Goal: Information Seeking & Learning: Learn about a topic

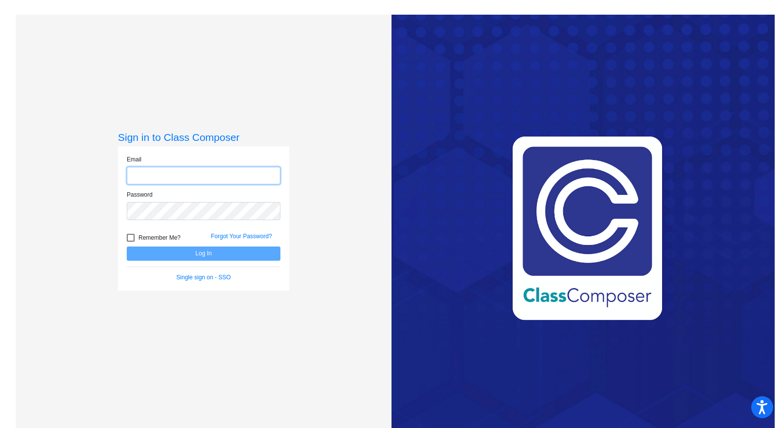
click at [219, 177] on input "email" at bounding box center [204, 176] width 154 height 18
type input "[PERSON_NAME][EMAIL_ADDRESS][DOMAIN_NAME]"
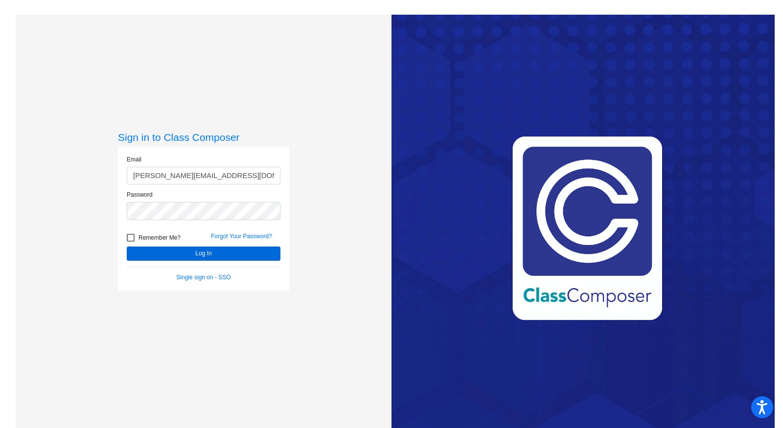
click at [184, 253] on button "Log In" at bounding box center [204, 254] width 154 height 14
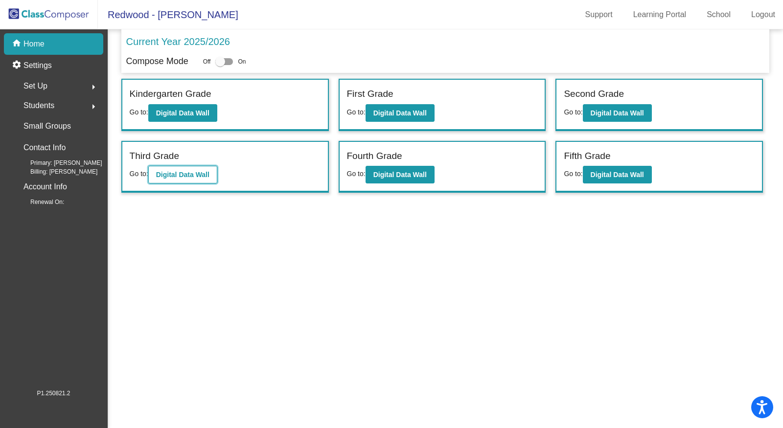
click at [206, 173] on b "Digital Data Wall" at bounding box center [182, 175] width 53 height 8
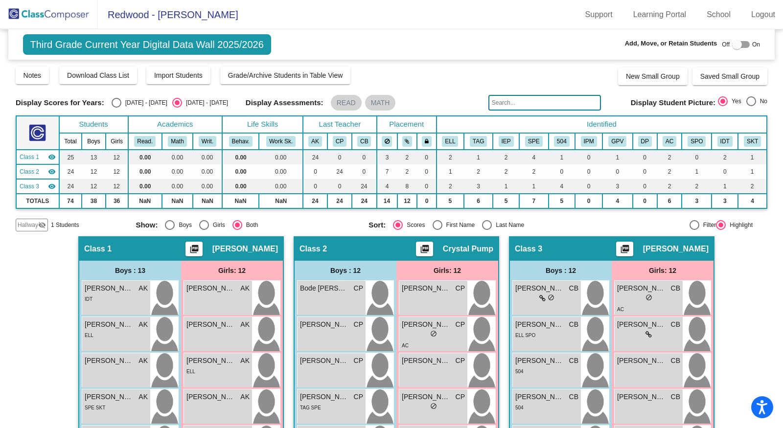
click at [42, 15] on img at bounding box center [49, 14] width 98 height 29
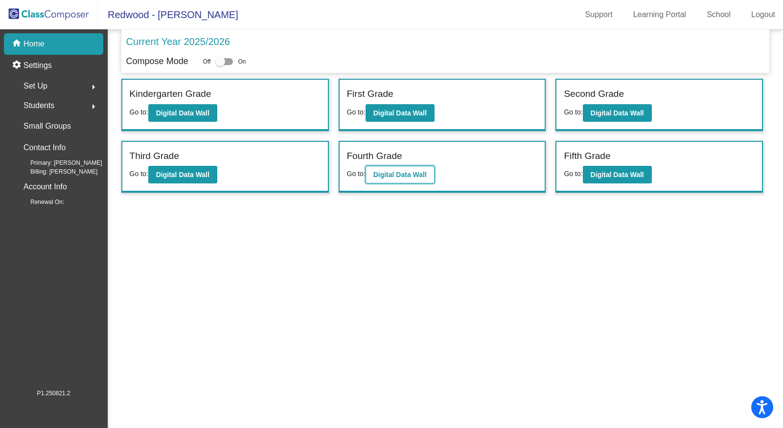
click at [407, 175] on b "Digital Data Wall" at bounding box center [399, 175] width 53 height 8
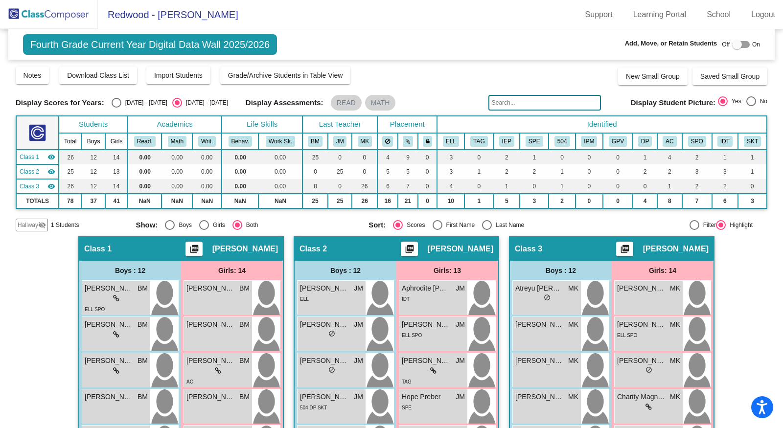
click at [550, 100] on input "text" at bounding box center [544, 103] width 113 height 16
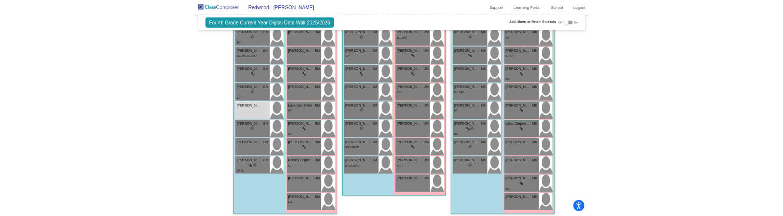
scroll to position [372, 0]
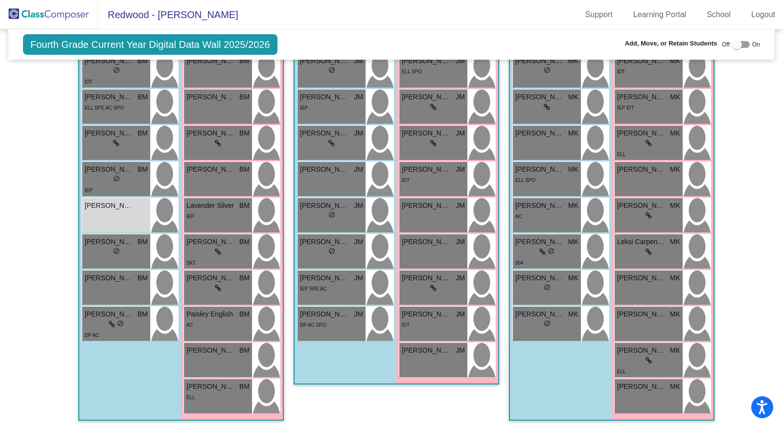
type input "Noah"
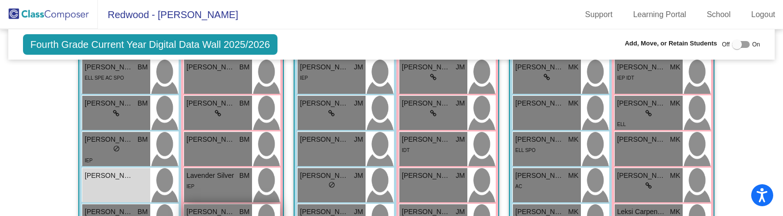
scroll to position [422, 0]
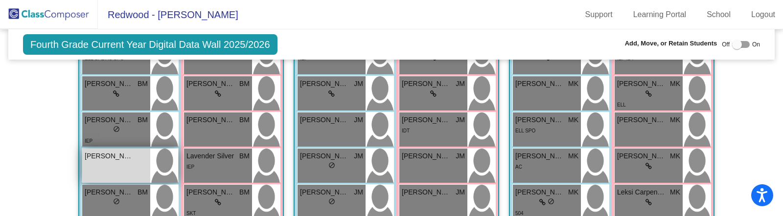
click at [111, 163] on div "Noah Mayers lock do_not_disturb_alt" at bounding box center [116, 166] width 68 height 34
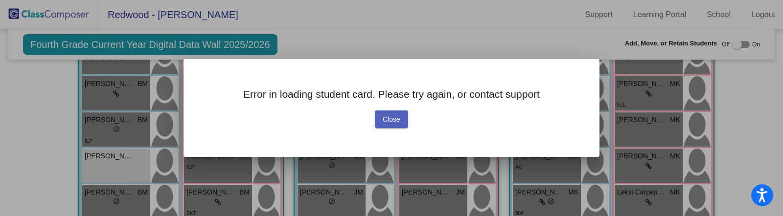
click at [390, 120] on span "Close" at bounding box center [392, 119] width 18 height 8
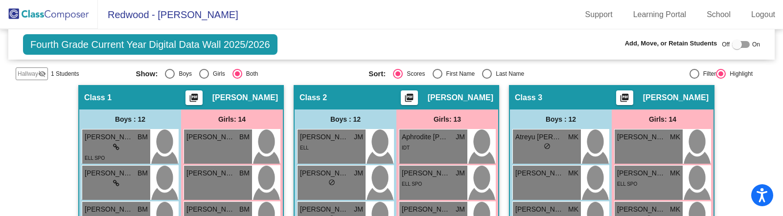
scroll to position [142, 0]
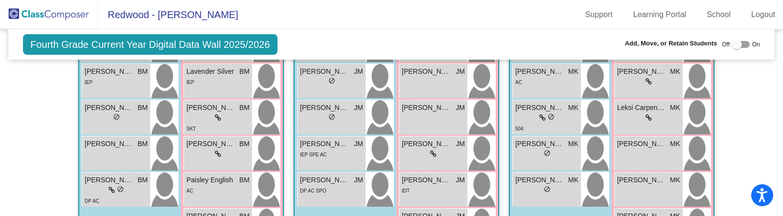
scroll to position [505, 0]
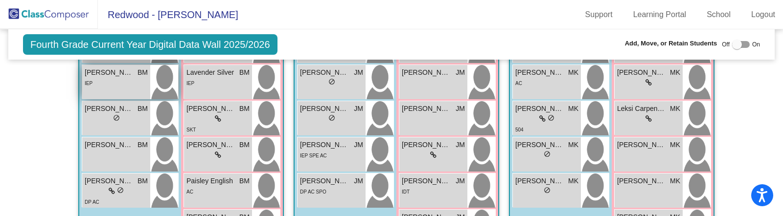
click at [120, 74] on span "Noah Mayers" at bounding box center [109, 73] width 49 height 10
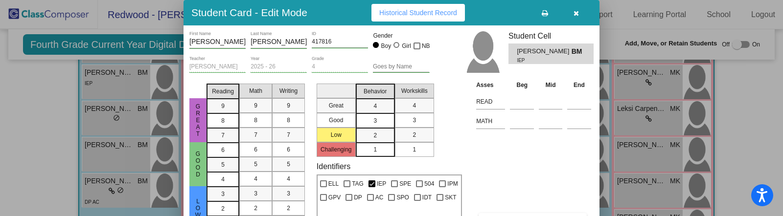
click at [579, 14] on button "button" at bounding box center [575, 13] width 31 height 18
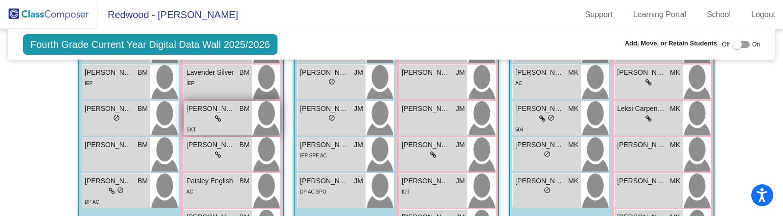
scroll to position [0, 0]
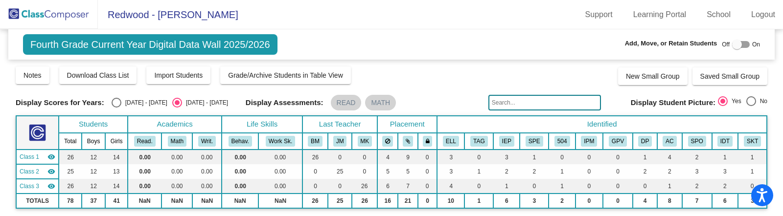
click at [43, 20] on img at bounding box center [49, 14] width 98 height 29
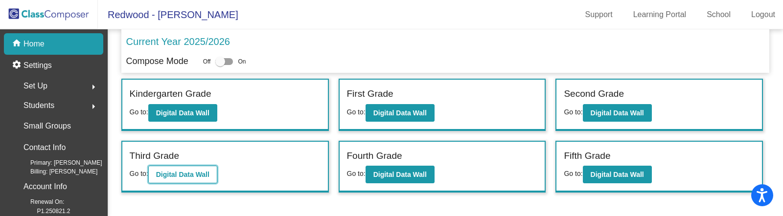
click at [183, 176] on b "Digital Data Wall" at bounding box center [182, 175] width 53 height 8
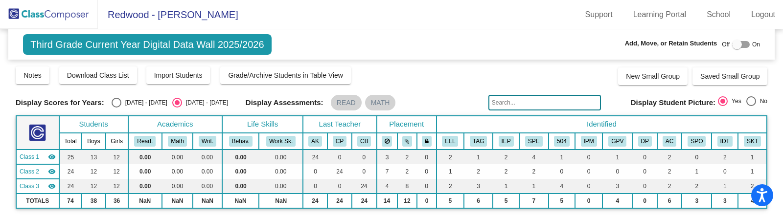
click at [548, 97] on input "text" at bounding box center [544, 103] width 113 height 16
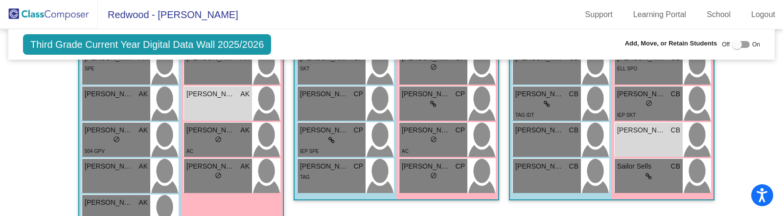
scroll to position [517, 0]
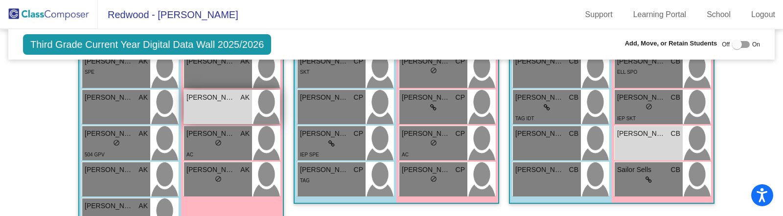
type input "Mc"
click at [227, 104] on div "McKenna McFarland AK lock do_not_disturb_alt" at bounding box center [218, 107] width 68 height 34
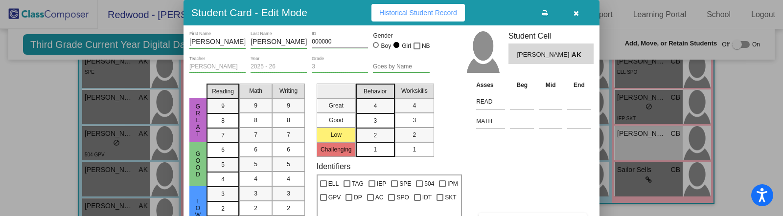
click at [209, 43] on input "[PERSON_NAME]" at bounding box center [217, 42] width 56 height 8
type input "[PERSON_NAME]"
click at [268, 44] on input "[PERSON_NAME]" at bounding box center [279, 42] width 56 height 8
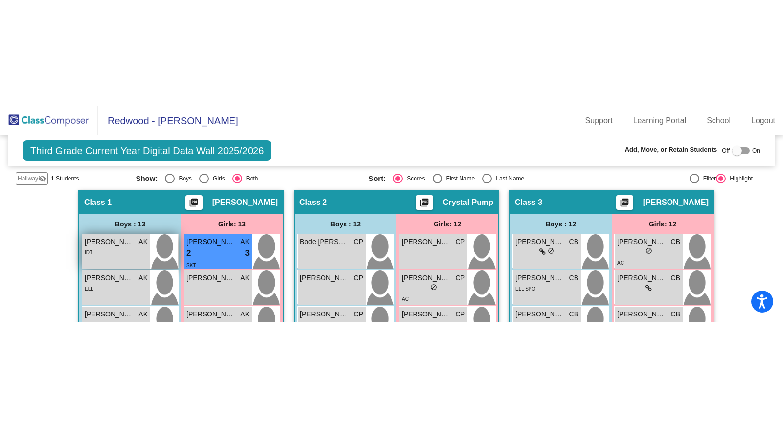
scroll to position [129, 0]
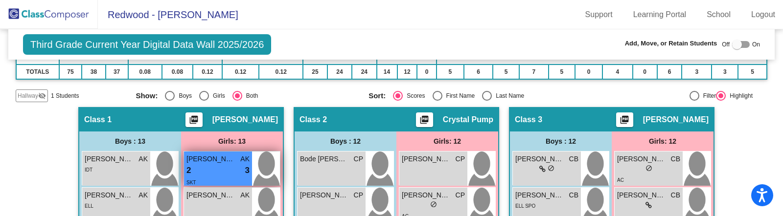
click at [204, 172] on div "2 lock do_not_disturb_alt 3" at bounding box center [217, 170] width 63 height 13
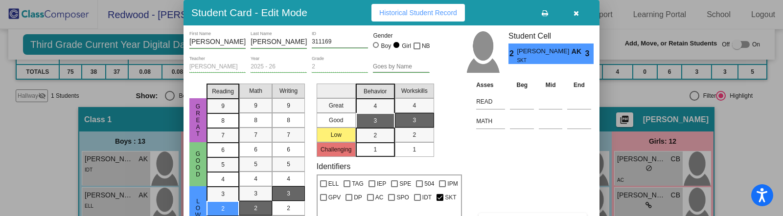
click at [576, 16] on icon "button" at bounding box center [576, 13] width 5 height 7
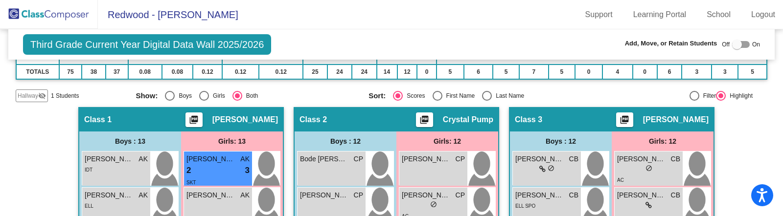
click at [41, 92] on mat-icon "visibility_off" at bounding box center [42, 96] width 8 height 8
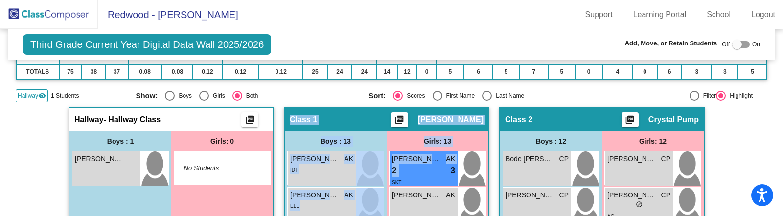
drag, startPoint x: 429, startPoint y: 172, endPoint x: 274, endPoint y: 184, distance: 155.5
click at [739, 46] on div at bounding box center [741, 44] width 18 height 7
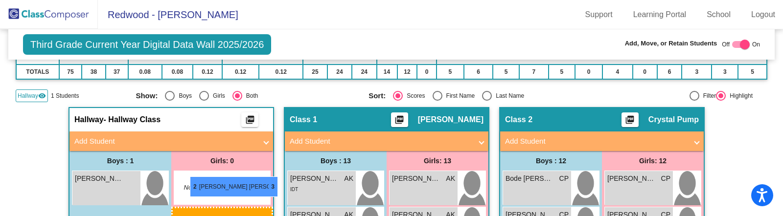
drag, startPoint x: 430, startPoint y: 181, endPoint x: 190, endPoint y: 177, distance: 240.3
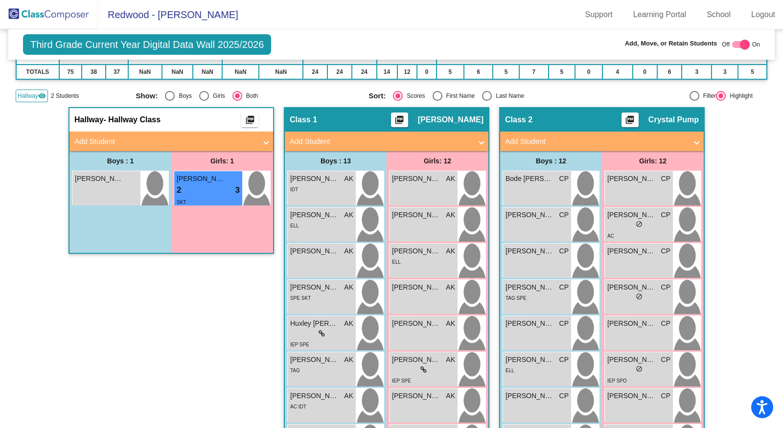
click at [740, 46] on div at bounding box center [745, 45] width 10 height 10
checkbox input "false"
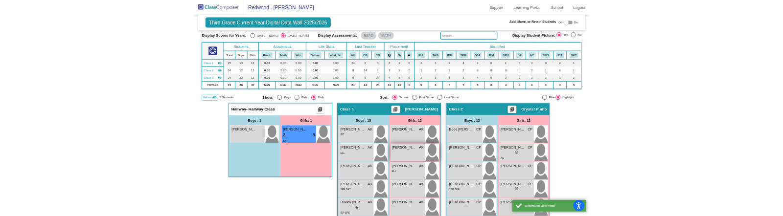
scroll to position [31, 0]
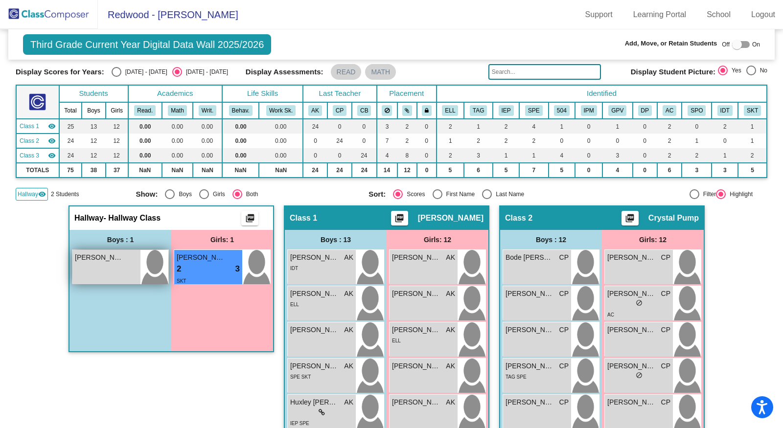
click at [109, 216] on div "[PERSON_NAME] lock do_not_disturb_alt" at bounding box center [106, 267] width 68 height 34
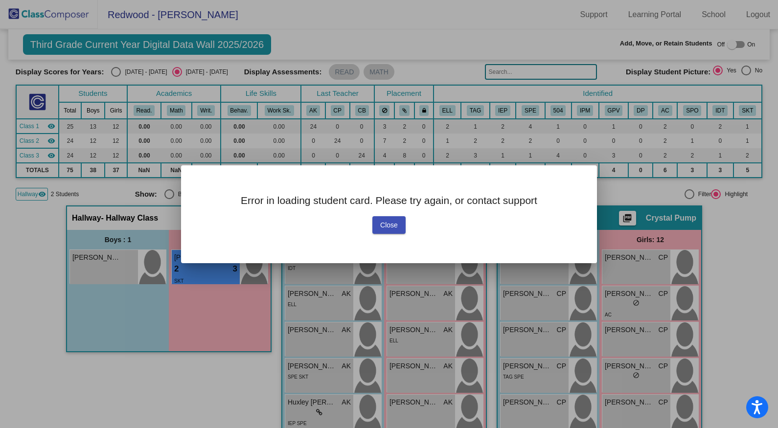
click at [389, 216] on html "Accessibility Screen-Reader Guide, Feedback, and Issue Reporting | New window R…" at bounding box center [389, 214] width 778 height 428
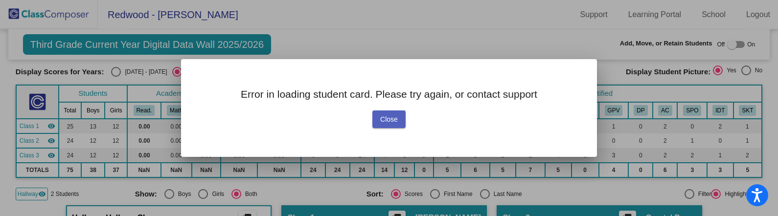
click at [395, 114] on button "Close" at bounding box center [388, 120] width 33 height 18
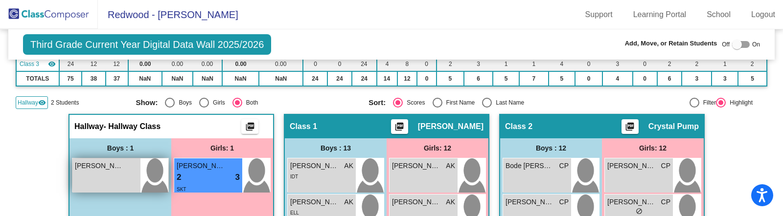
scroll to position [126, 0]
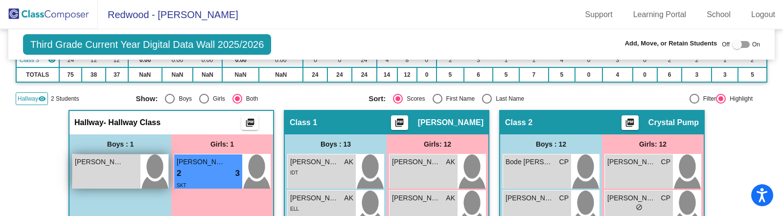
click at [115, 167] on div "[PERSON_NAME] lock do_not_disturb_alt" at bounding box center [106, 172] width 68 height 34
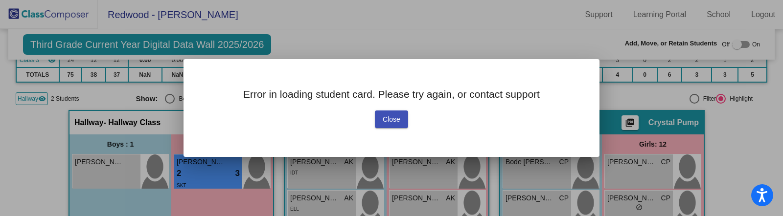
click at [391, 121] on span "Close" at bounding box center [392, 119] width 18 height 8
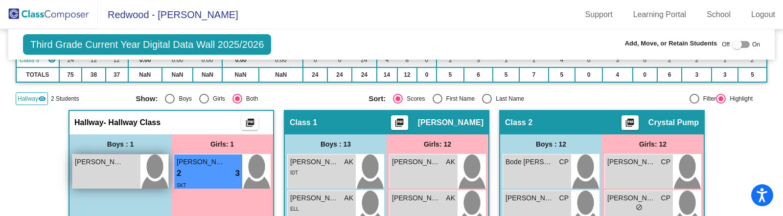
click at [124, 166] on div "[PERSON_NAME] lock do_not_disturb_alt" at bounding box center [106, 172] width 68 height 34
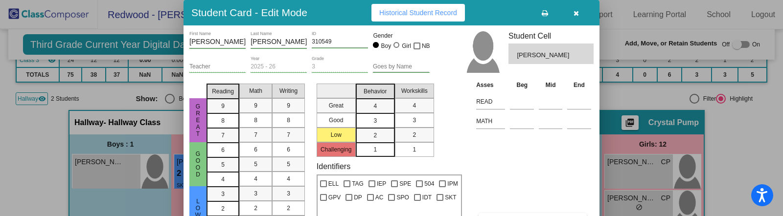
click at [576, 21] on button "button" at bounding box center [575, 13] width 31 height 18
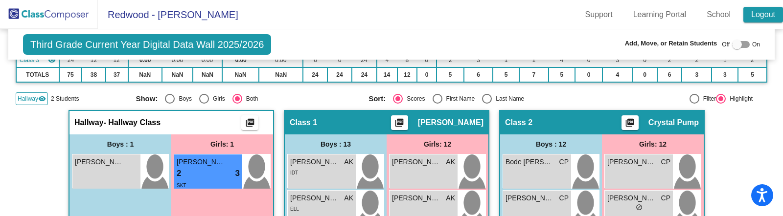
click at [764, 12] on link "Logout" at bounding box center [763, 15] width 40 height 16
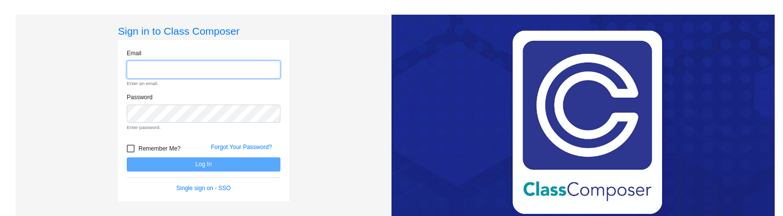
click at [157, 72] on input "email" at bounding box center [204, 70] width 154 height 18
type input "[PERSON_NAME][EMAIL_ADDRESS][DOMAIN_NAME]"
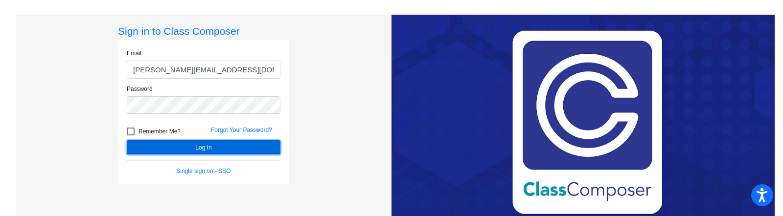
click at [194, 147] on button "Log In" at bounding box center [204, 147] width 154 height 14
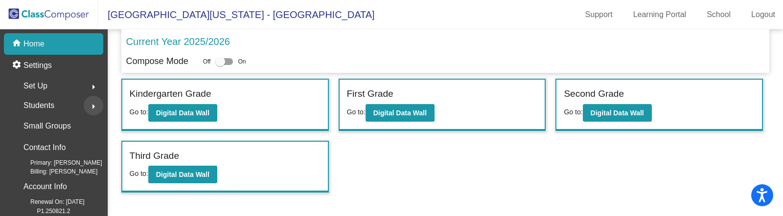
click at [90, 106] on mat-icon "arrow_right" at bounding box center [94, 107] width 12 height 12
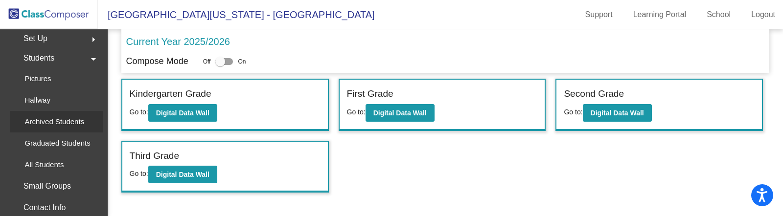
scroll to position [56, 0]
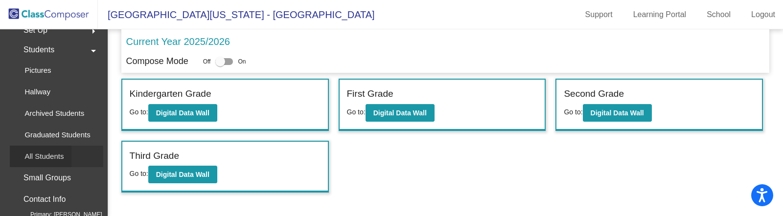
click at [47, 155] on p "All Students" at bounding box center [43, 157] width 39 height 12
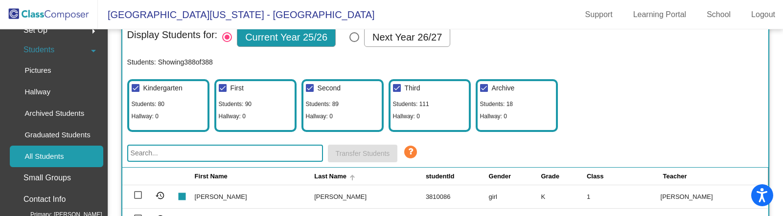
scroll to position [69, 0]
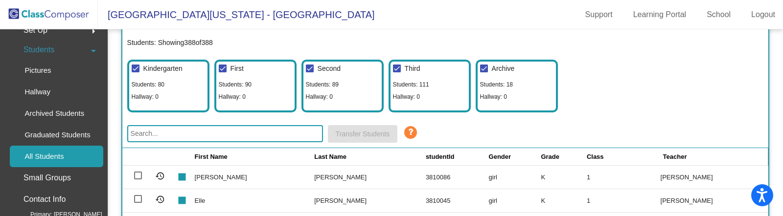
click at [247, 132] on input "text" at bounding box center [225, 133] width 196 height 17
paste input "[PERSON_NAME]"
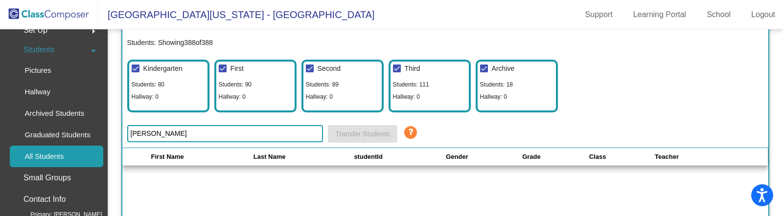
type input "[PERSON_NAME]"
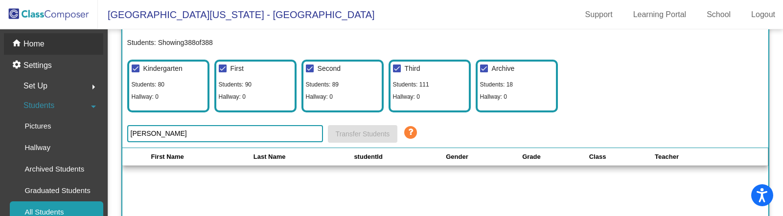
click at [47, 42] on div "home Home" at bounding box center [53, 44] width 99 height 22
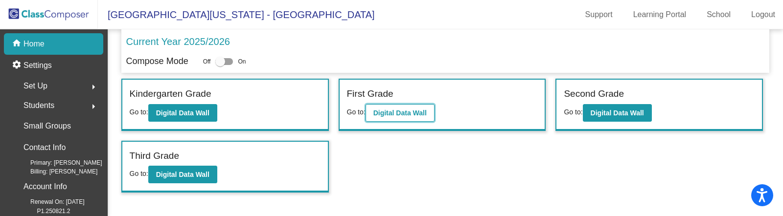
click at [409, 112] on b "Digital Data Wall" at bounding box center [399, 113] width 53 height 8
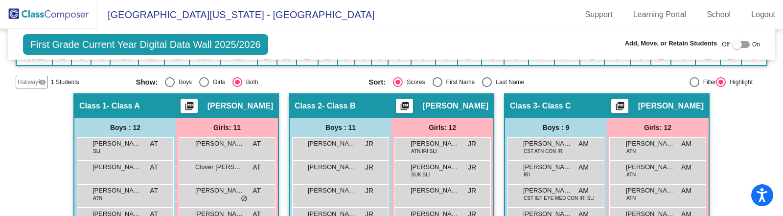
scroll to position [160, 0]
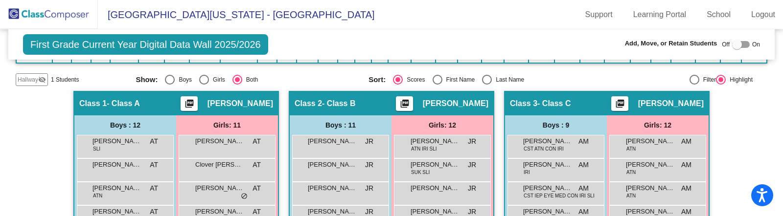
click at [33, 78] on span "Hallway" at bounding box center [28, 79] width 21 height 9
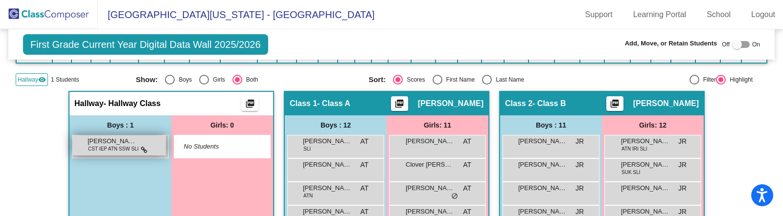
click at [103, 145] on span "CST IEP ATN SSW SLI" at bounding box center [113, 148] width 50 height 7
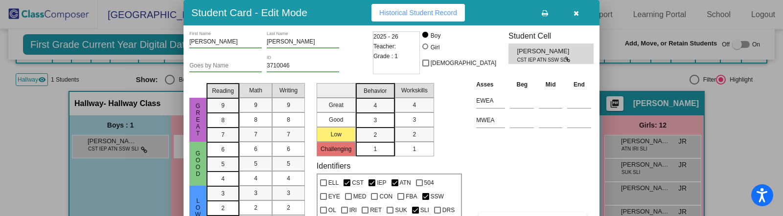
click at [581, 15] on button "button" at bounding box center [575, 13] width 31 height 18
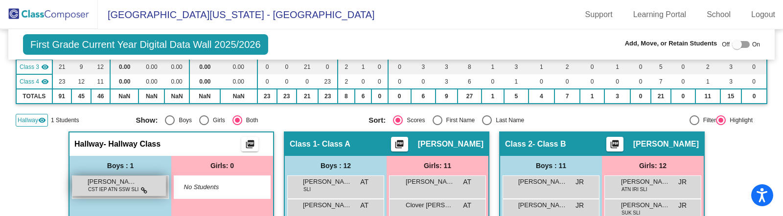
scroll to position [128, 0]
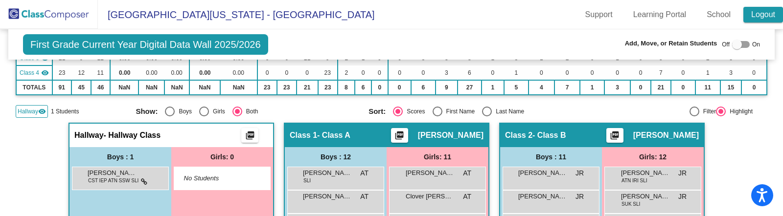
click at [752, 10] on link "Logout" at bounding box center [763, 15] width 40 height 16
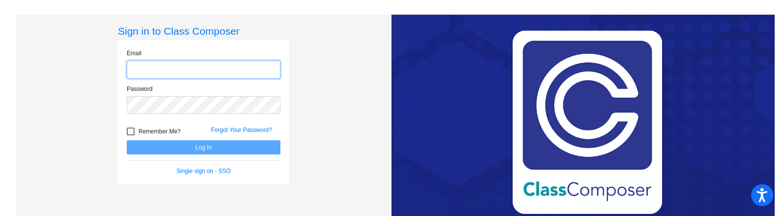
click at [172, 68] on input "email" at bounding box center [204, 70] width 154 height 18
type input "[PERSON_NAME][EMAIL_ADDRESS][DOMAIN_NAME]"
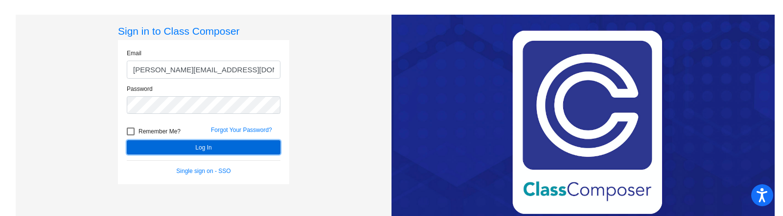
click at [195, 150] on button "Log In" at bounding box center [204, 147] width 154 height 14
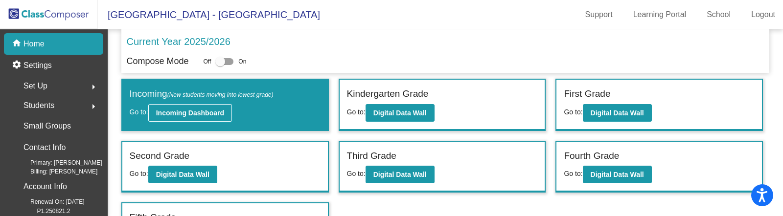
click at [175, 114] on b "Incoming Dashboard" at bounding box center [190, 113] width 68 height 8
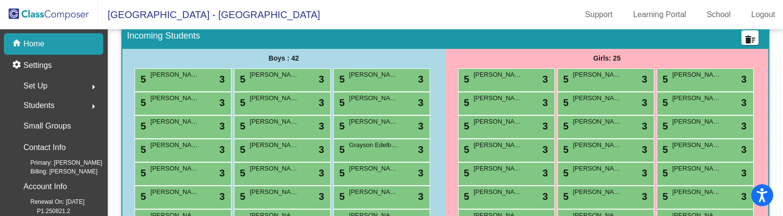
scroll to position [176, 0]
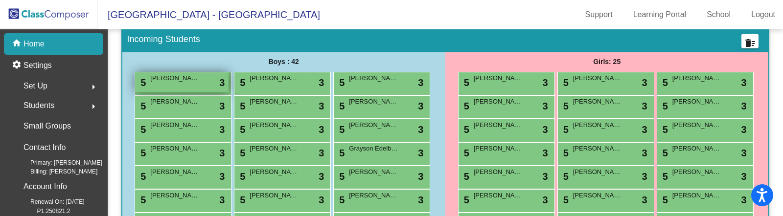
click at [178, 80] on span "[PERSON_NAME]" at bounding box center [174, 78] width 49 height 10
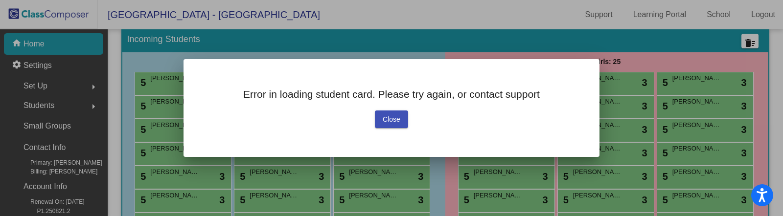
click at [404, 119] on button "Close" at bounding box center [391, 120] width 33 height 18
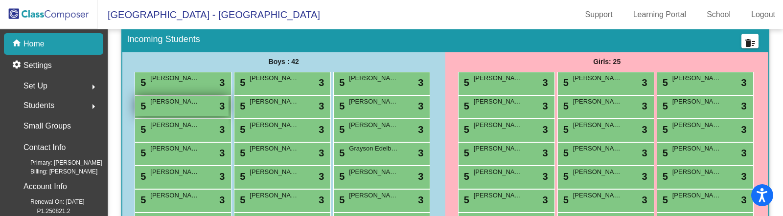
click at [190, 104] on span "[PERSON_NAME]" at bounding box center [174, 102] width 49 height 10
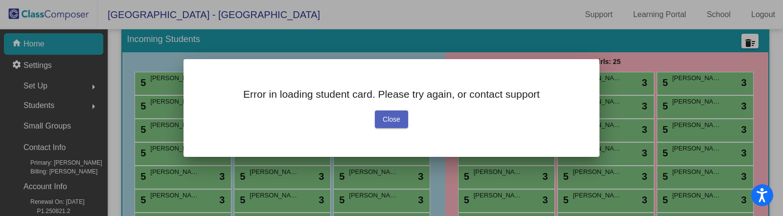
click at [388, 118] on span "Close" at bounding box center [392, 119] width 18 height 8
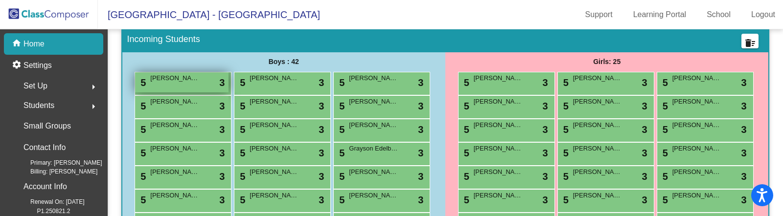
click at [190, 80] on span "[PERSON_NAME]" at bounding box center [174, 78] width 49 height 10
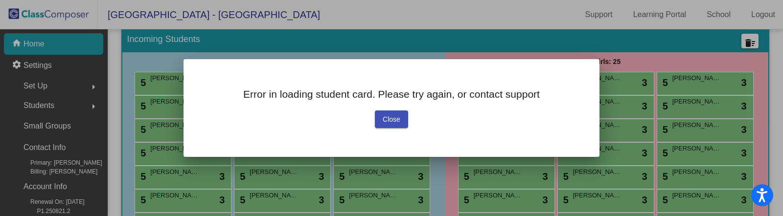
click at [393, 116] on span "Close" at bounding box center [392, 119] width 18 height 8
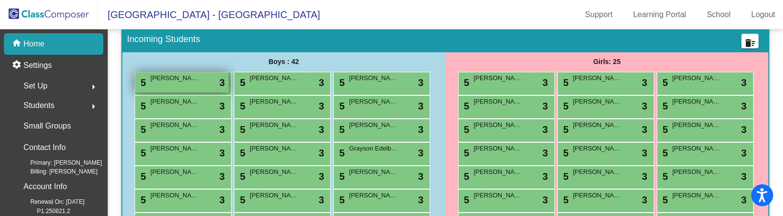
click at [168, 87] on div "5 [PERSON_NAME] lock do_not_disturb_alt 3" at bounding box center [181, 82] width 93 height 20
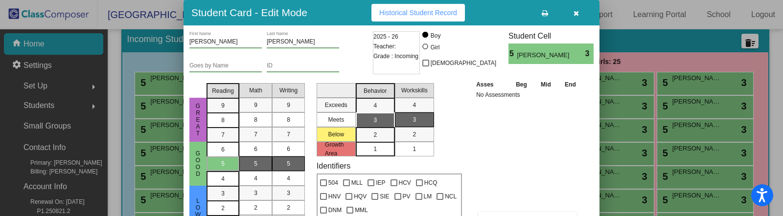
click at [577, 18] on button "button" at bounding box center [575, 13] width 31 height 18
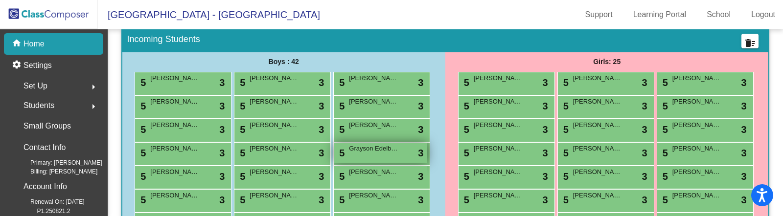
click at [366, 148] on span "Grayson Edelbrock" at bounding box center [373, 149] width 49 height 10
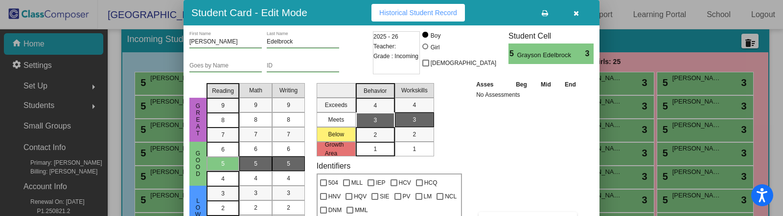
click at [574, 17] on button "button" at bounding box center [575, 13] width 31 height 18
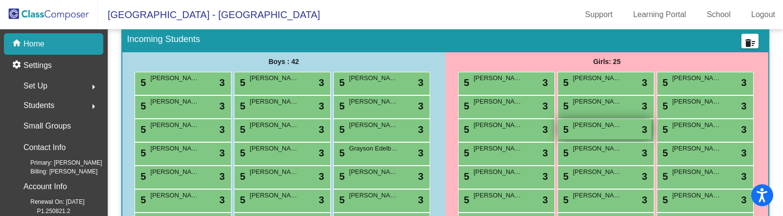
click at [625, 129] on div "5 [PERSON_NAME] lock do_not_disturb_alt 3" at bounding box center [604, 129] width 93 height 20
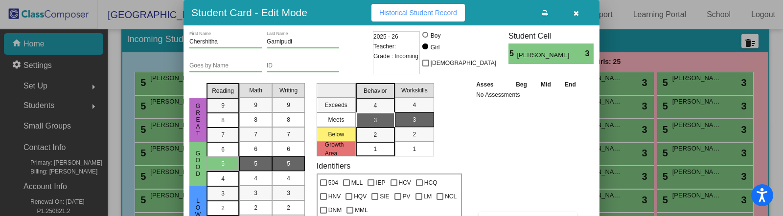
click at [578, 20] on button "button" at bounding box center [575, 13] width 31 height 18
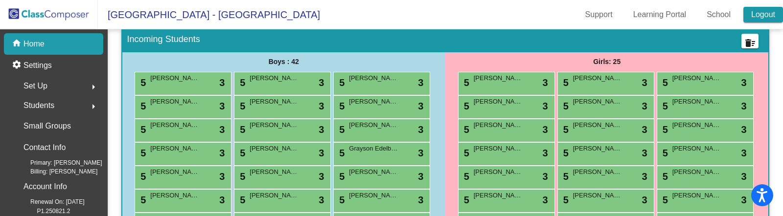
click at [759, 18] on link "Logout" at bounding box center [763, 15] width 40 height 16
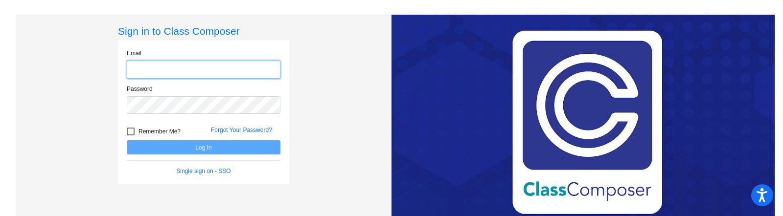
click at [211, 67] on input "email" at bounding box center [204, 70] width 154 height 18
type input "[PERSON_NAME][EMAIL_ADDRESS][DOMAIN_NAME]"
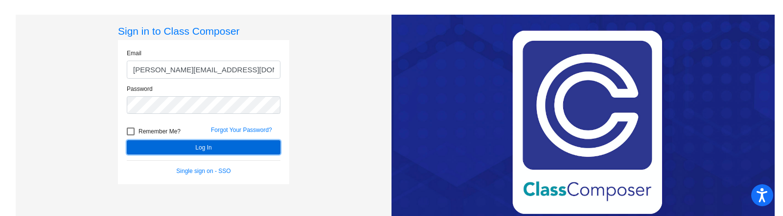
click at [220, 146] on button "Log In" at bounding box center [204, 147] width 154 height 14
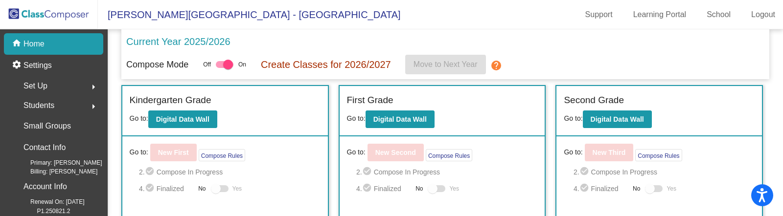
click at [753, 23] on mat-toolbar "[PERSON_NAME][GEOGRAPHIC_DATA] - [PERSON_NAME] Support Learning Portal School L…" at bounding box center [391, 14] width 783 height 29
click at [754, 22] on link "Logout" at bounding box center [763, 15] width 40 height 16
